Goal: Transaction & Acquisition: Purchase product/service

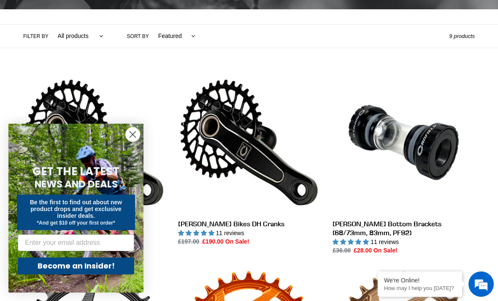
click at [131, 138] on icon "Close dialog" at bounding box center [133, 135] width 6 height 6
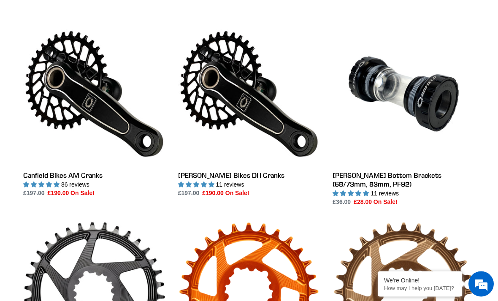
scroll to position [229, 0]
click at [31, 178] on link "Canfield Bikes AM Cranks" at bounding box center [94, 110] width 142 height 175
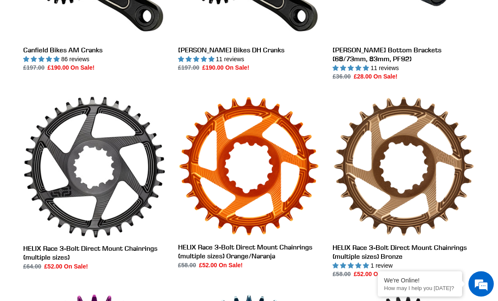
scroll to position [354, 0]
click at [374, 250] on link "HELIX Race 3-Bolt Direct Mount Chainrings (multiple sizes) Bronze" at bounding box center [404, 187] width 142 height 183
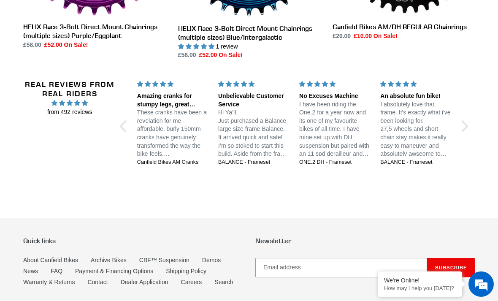
scroll to position [774, 0]
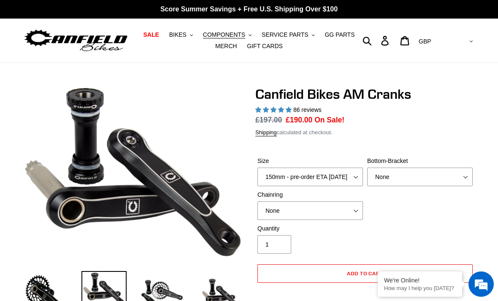
select select "highest-rating"
click at [352, 185] on select "150mm - pre-order ETA 9/30/25 155mm - pre-order ETA 9/30/25 160mm - pre-order E…" at bounding box center [311, 177] width 106 height 19
click at [351, 185] on select "150mm - pre-order ETA 9/30/25 155mm - pre-order ETA 9/30/25 160mm - pre-order E…" at bounding box center [311, 177] width 106 height 19
select select "155mm - pre-order ETA 9/30/25"
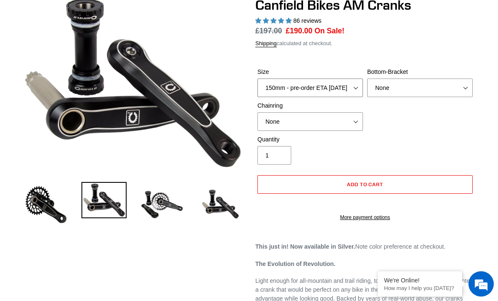
scroll to position [89, 0]
click at [171, 213] on img at bounding box center [162, 205] width 46 height 46
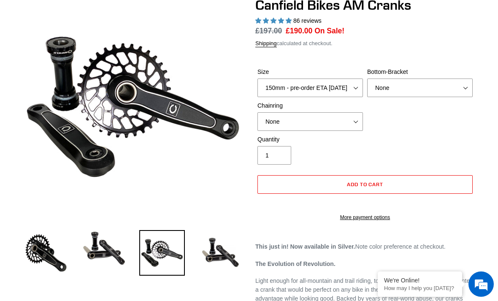
click at [224, 253] on img at bounding box center [221, 253] width 46 height 46
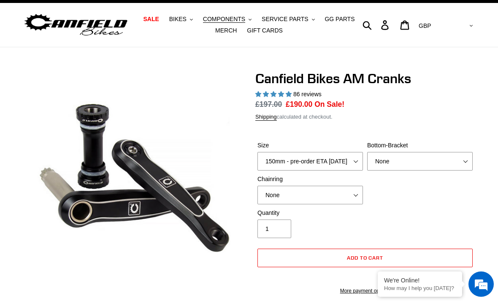
scroll to position [15, 0]
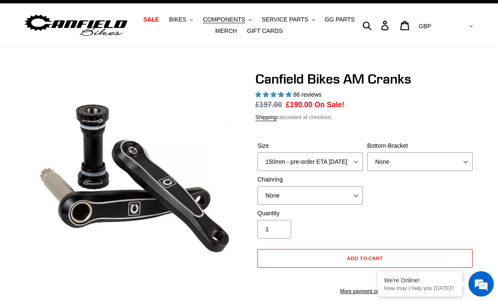
click at [356, 209] on label "Quantity" at bounding box center [311, 213] width 106 height 9
click at [291, 220] on input "1" at bounding box center [275, 229] width 34 height 19
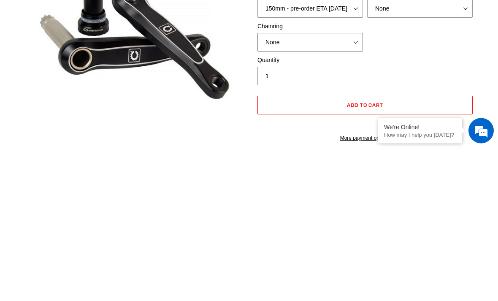
click at [346, 187] on select "None 30t Round (Boost 148) 30t Oval (Boost 148) 32t Round (Boost 148) 32t Oval …" at bounding box center [311, 196] width 106 height 19
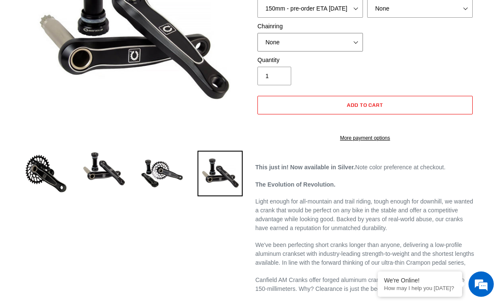
select select "32t Round (Boost 148)"
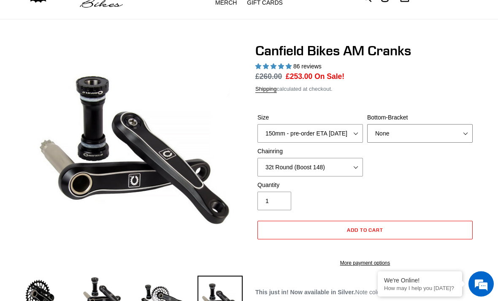
click at [455, 139] on select "None BSA Threaded 68/73mm Press Fit PF92" at bounding box center [420, 134] width 106 height 19
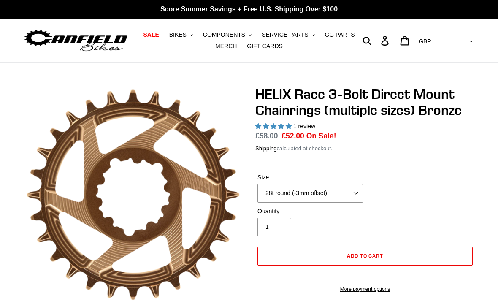
select select "highest-rating"
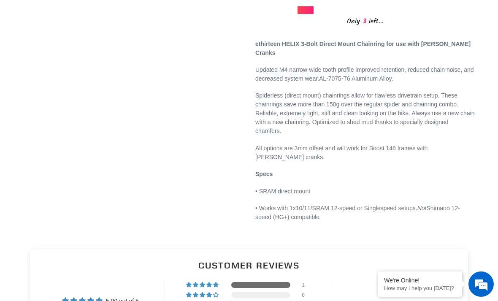
scroll to position [312, 0]
